Goal: Information Seeking & Learning: Check status

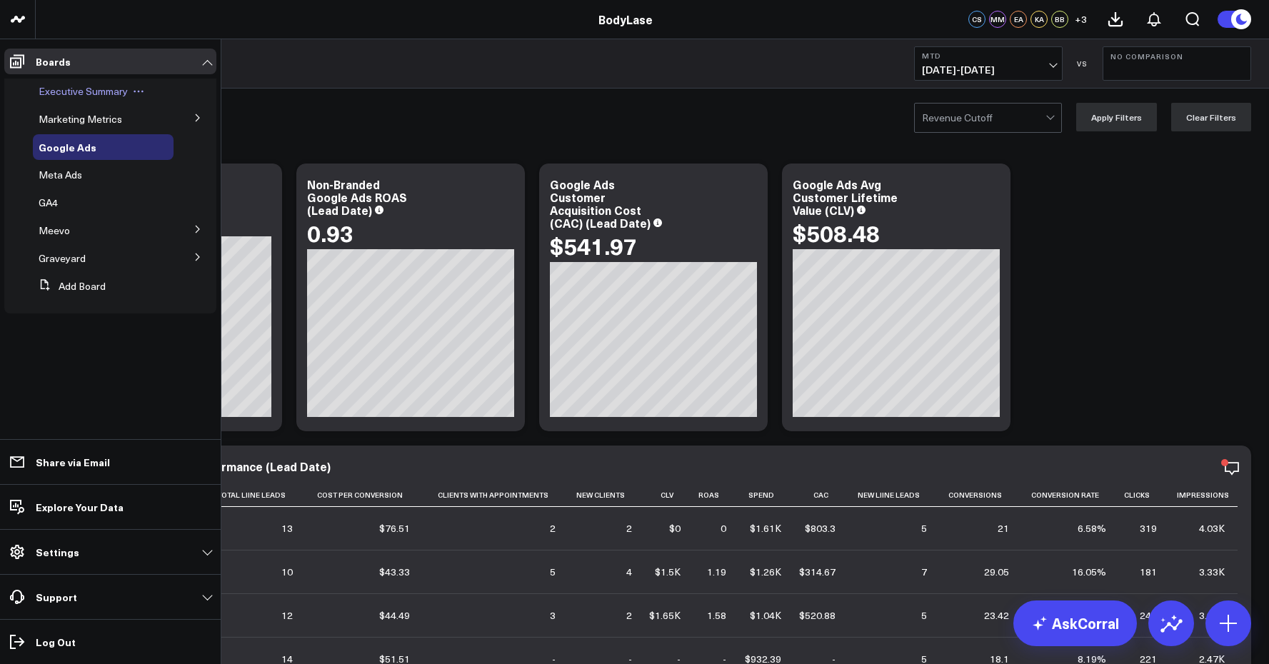
click at [112, 96] on span "Executive Summary" at bounding box center [83, 91] width 89 height 14
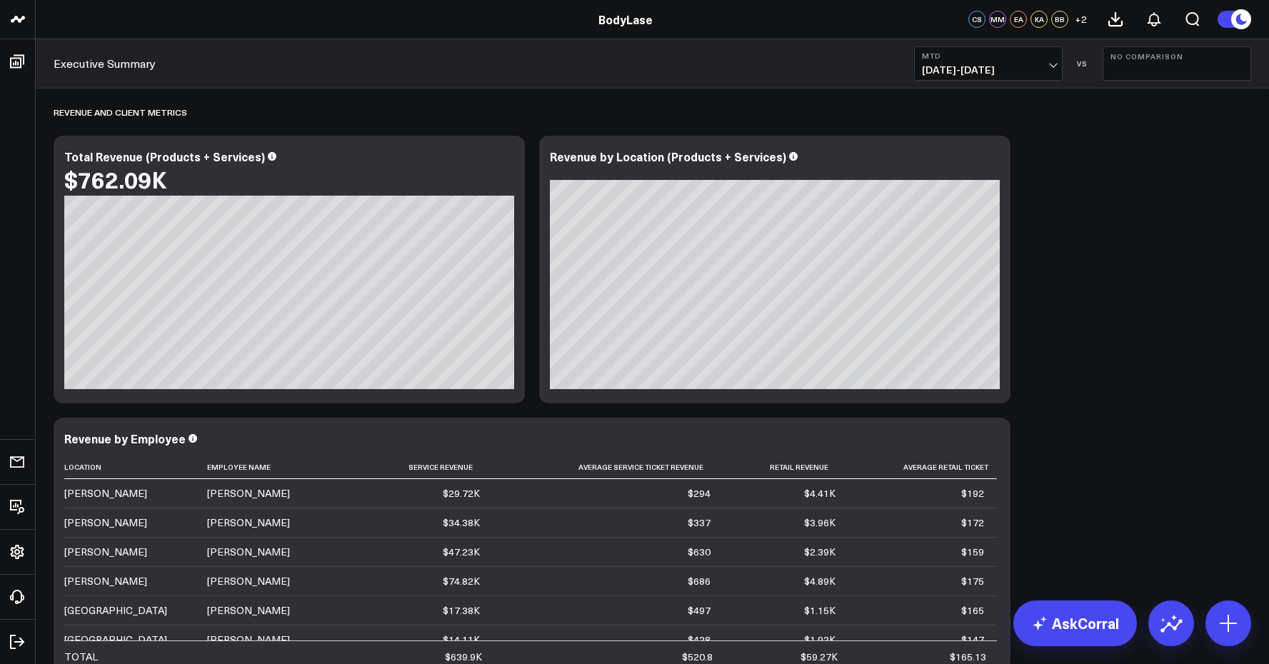
click at [1055, 64] on span "[DATE] - [DATE]" at bounding box center [988, 69] width 133 height 11
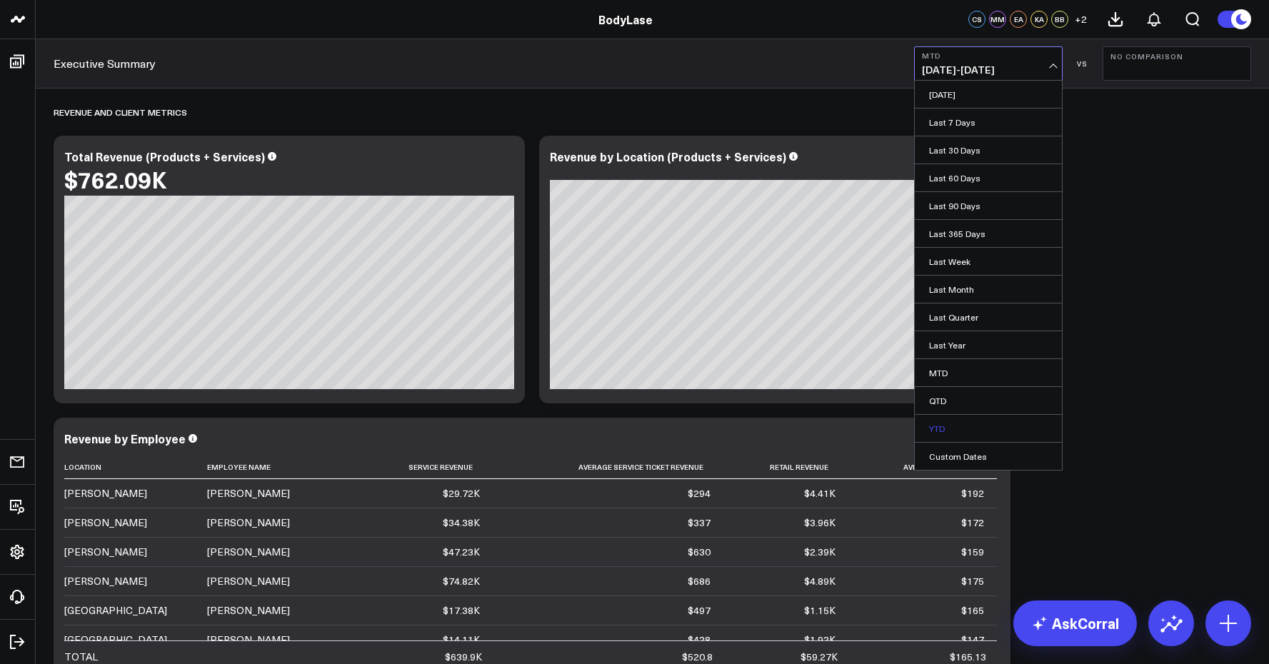
click at [968, 426] on link "YTD" at bounding box center [988, 428] width 147 height 27
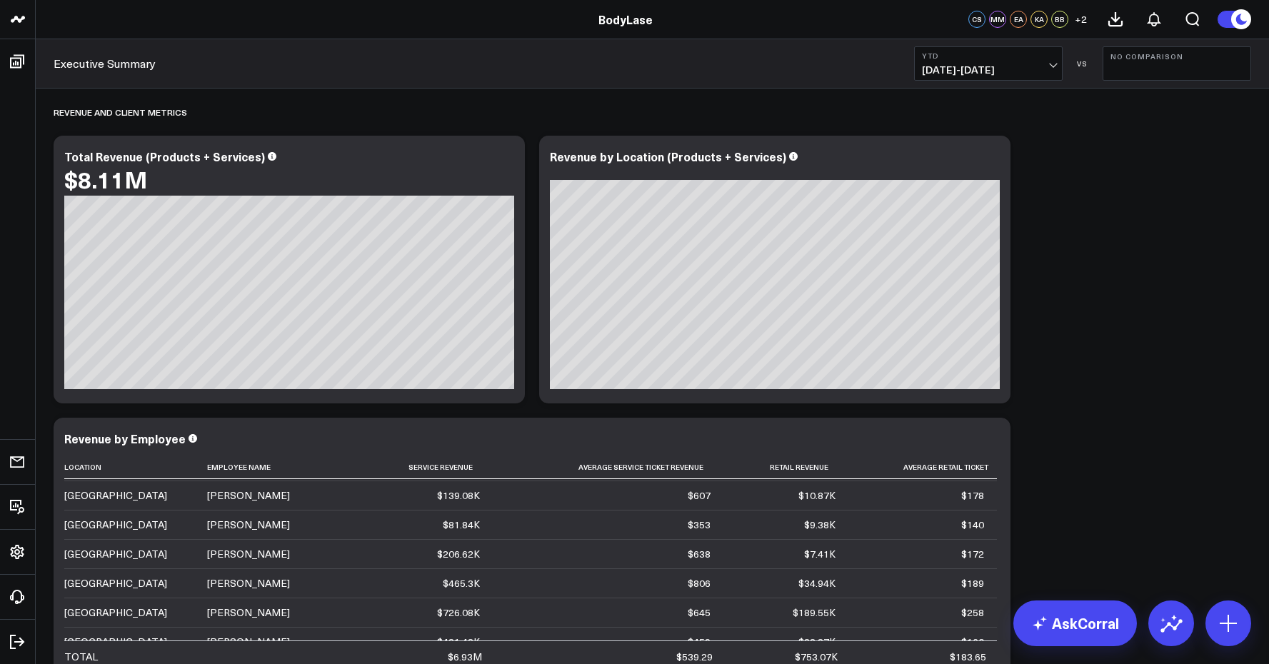
click at [1165, 70] on button "No Comparison" at bounding box center [1177, 63] width 149 height 34
click at [1135, 148] on link "YoY" at bounding box center [1176, 149] width 147 height 27
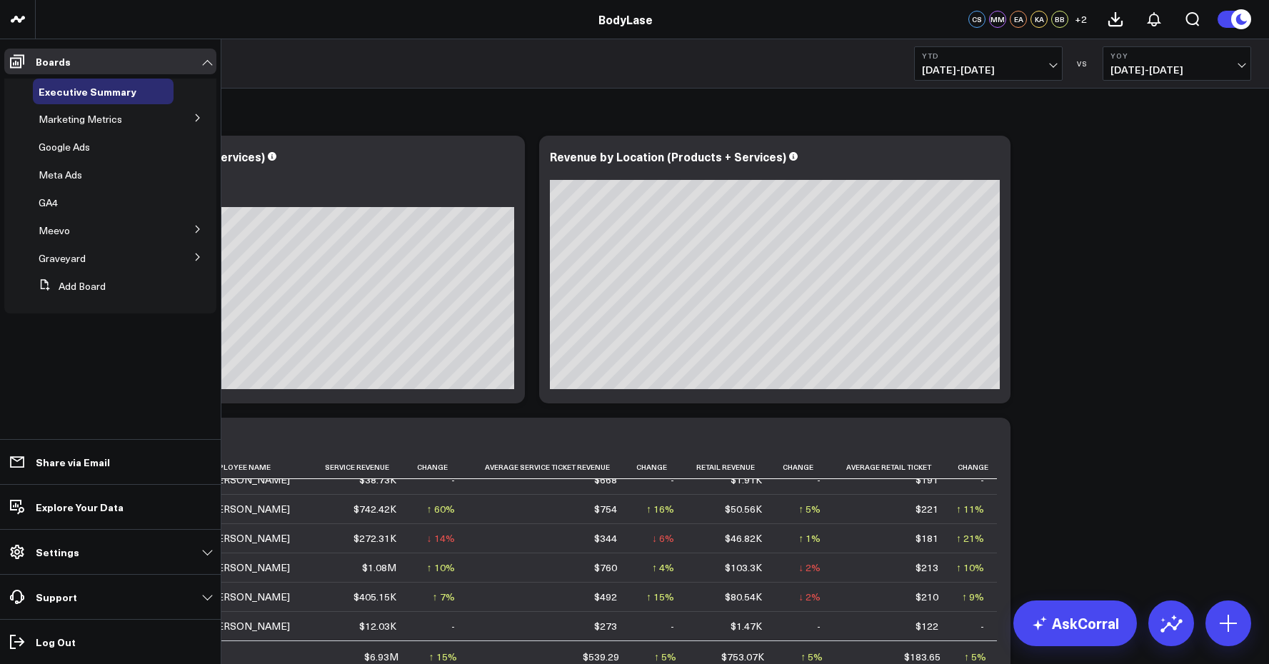
click at [198, 120] on icon at bounding box center [198, 117] width 4 height 7
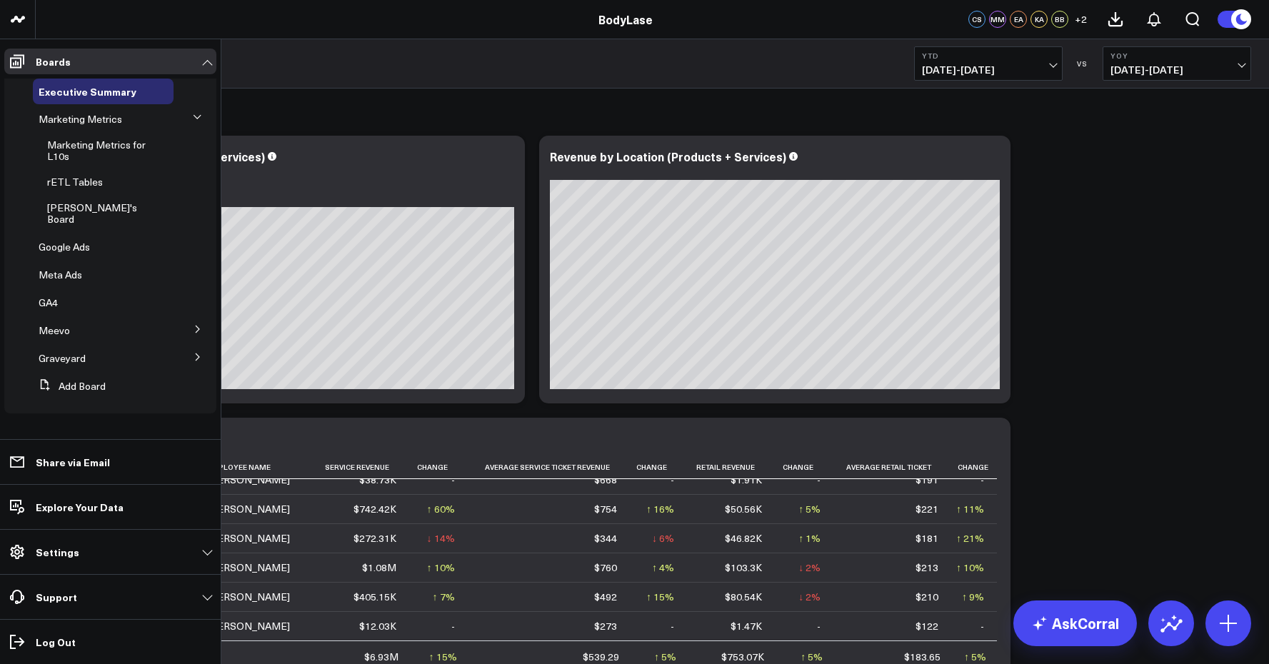
click at [197, 119] on icon at bounding box center [197, 117] width 9 height 9
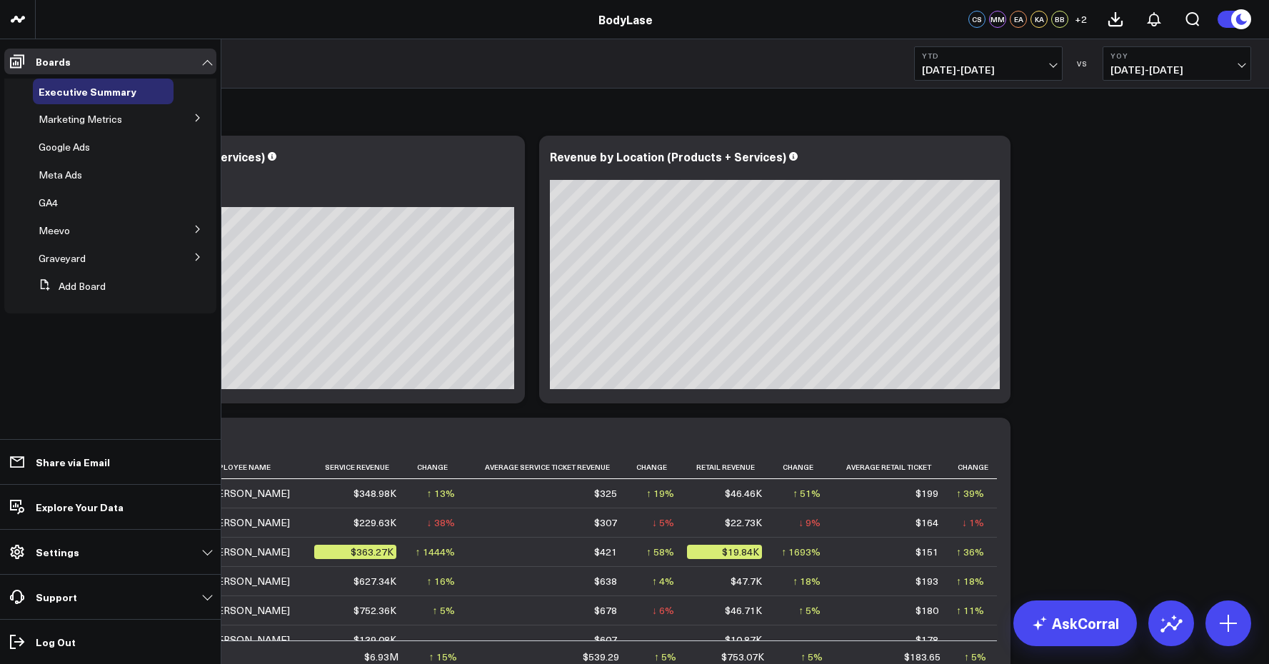
click at [195, 111] on button at bounding box center [197, 116] width 37 height 21
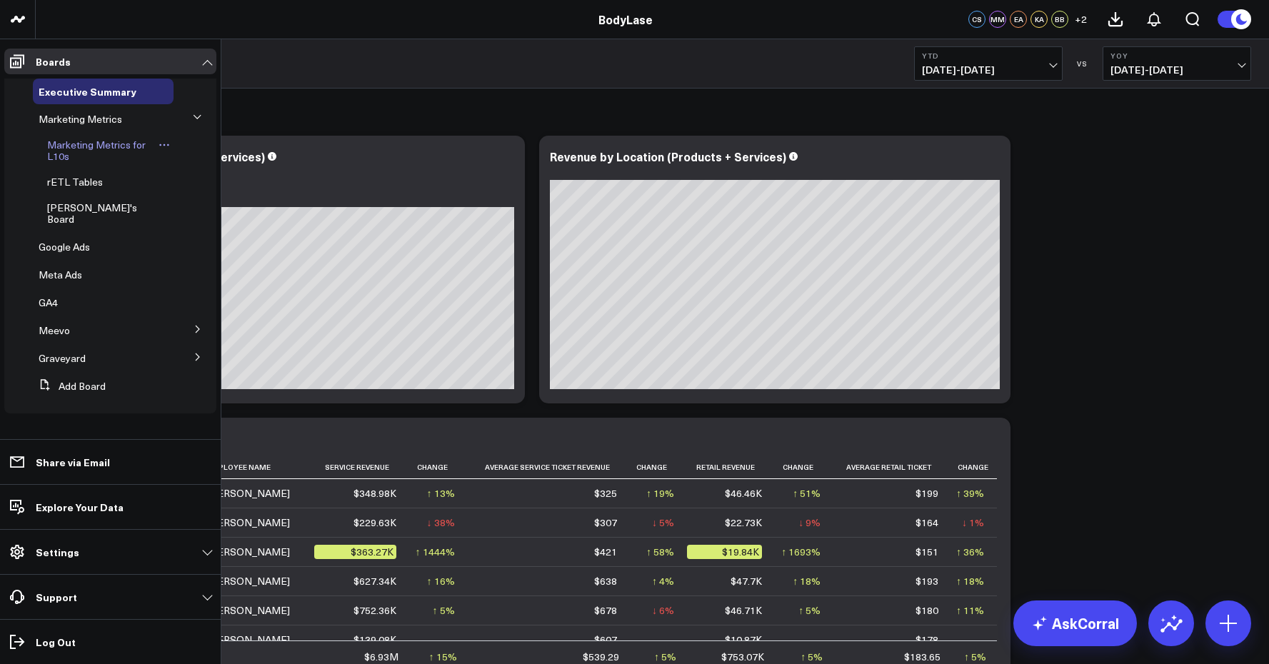
click at [64, 145] on span "Marketing Metrics for L10s" at bounding box center [96, 150] width 99 height 25
